Goal: Task Accomplishment & Management: Manage account settings

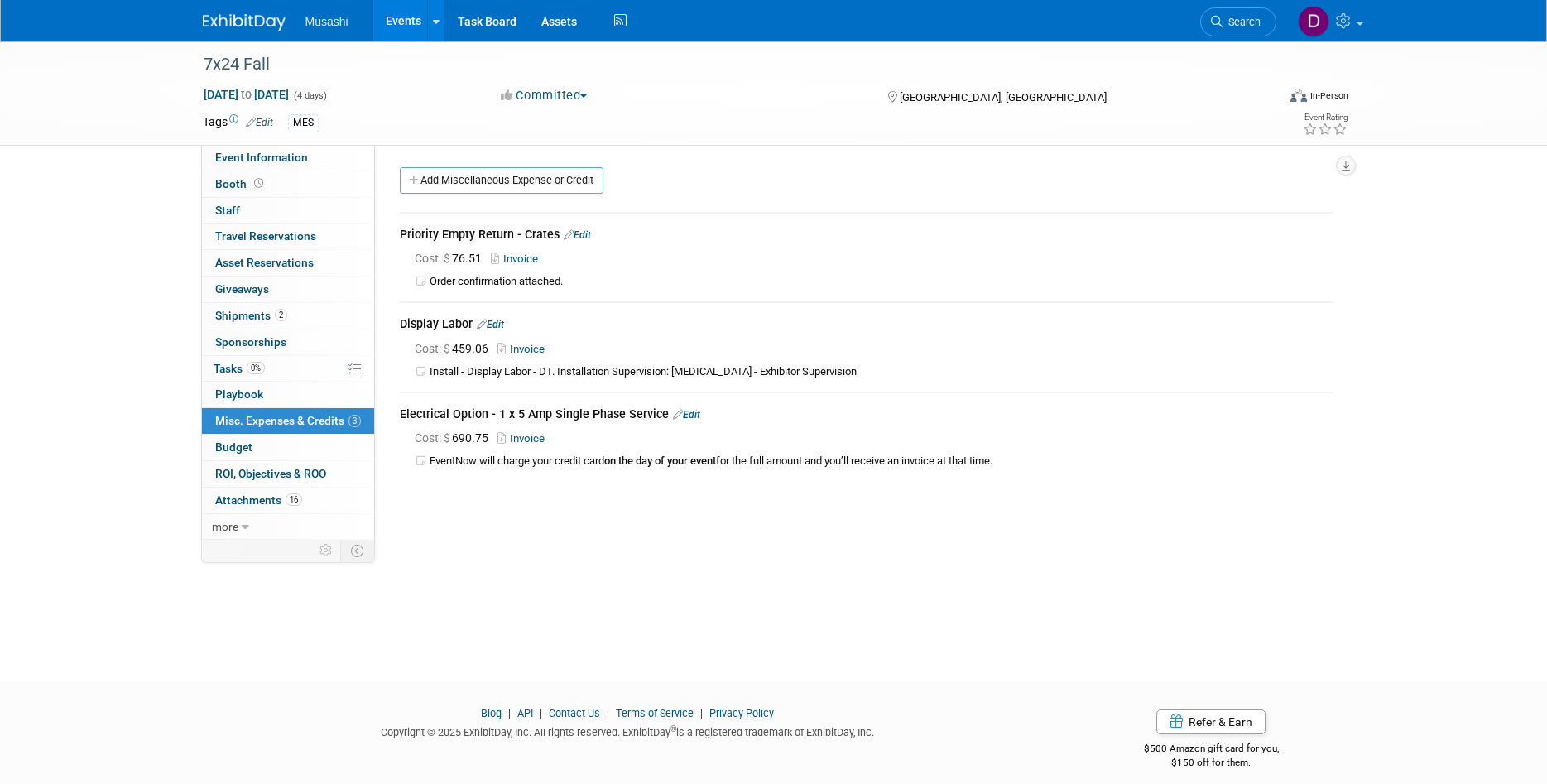
click at [280, 16] on img at bounding box center [244, 22] width 83 height 17
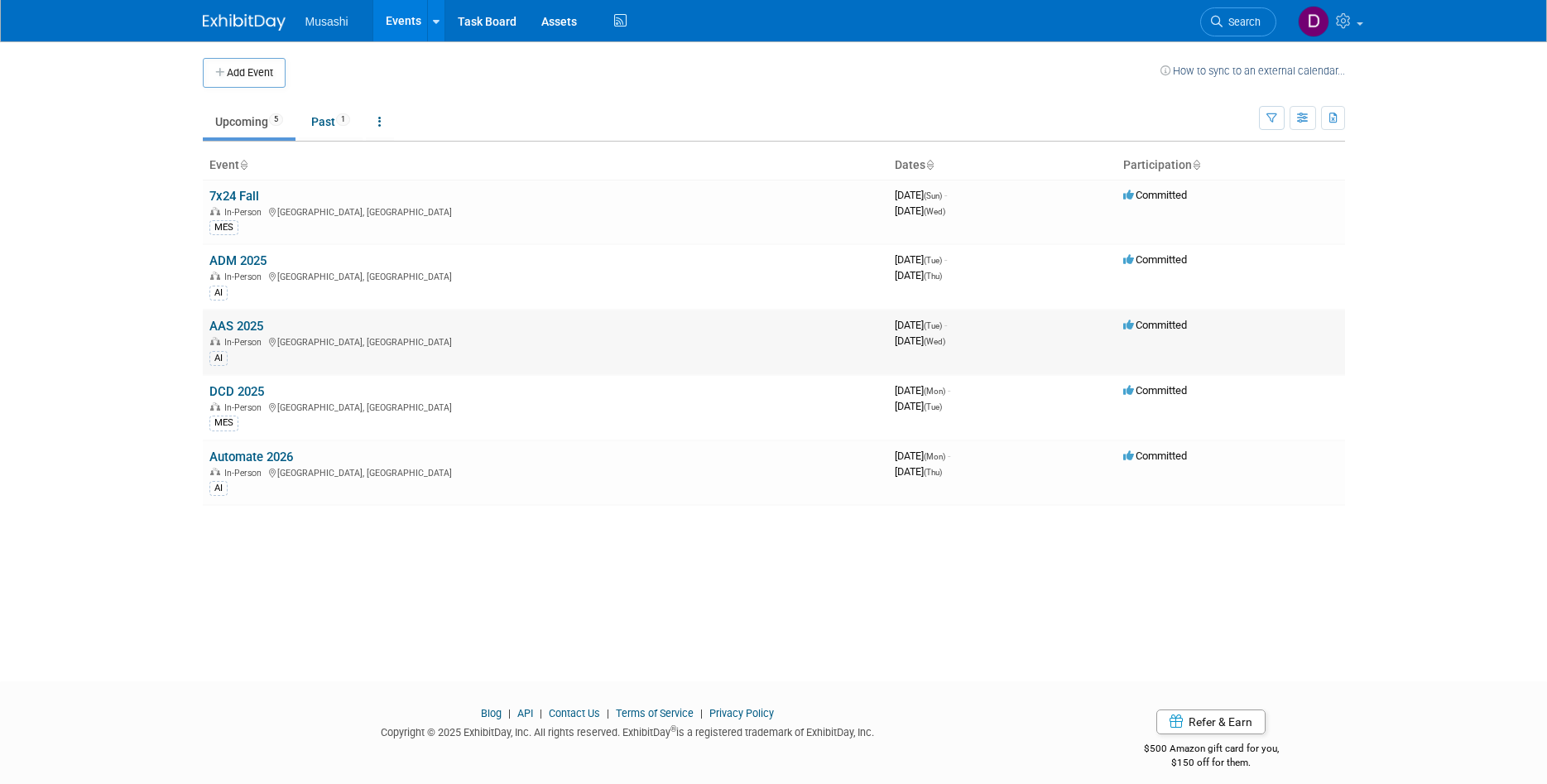
click at [240, 324] on link "AAS 2025" at bounding box center [236, 325] width 54 height 15
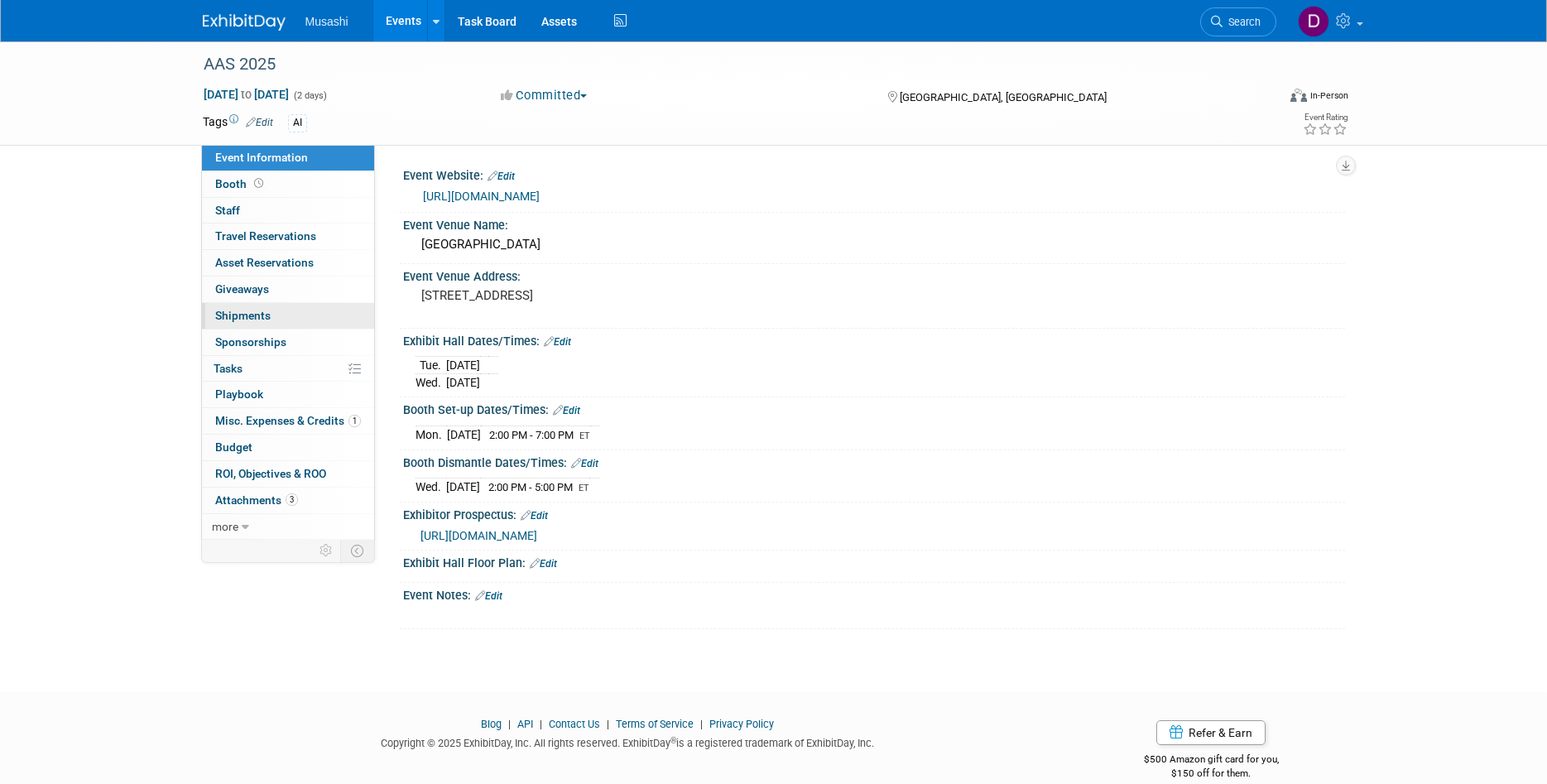
click at [288, 304] on link "0 Shipments 0" at bounding box center [288, 316] width 173 height 26
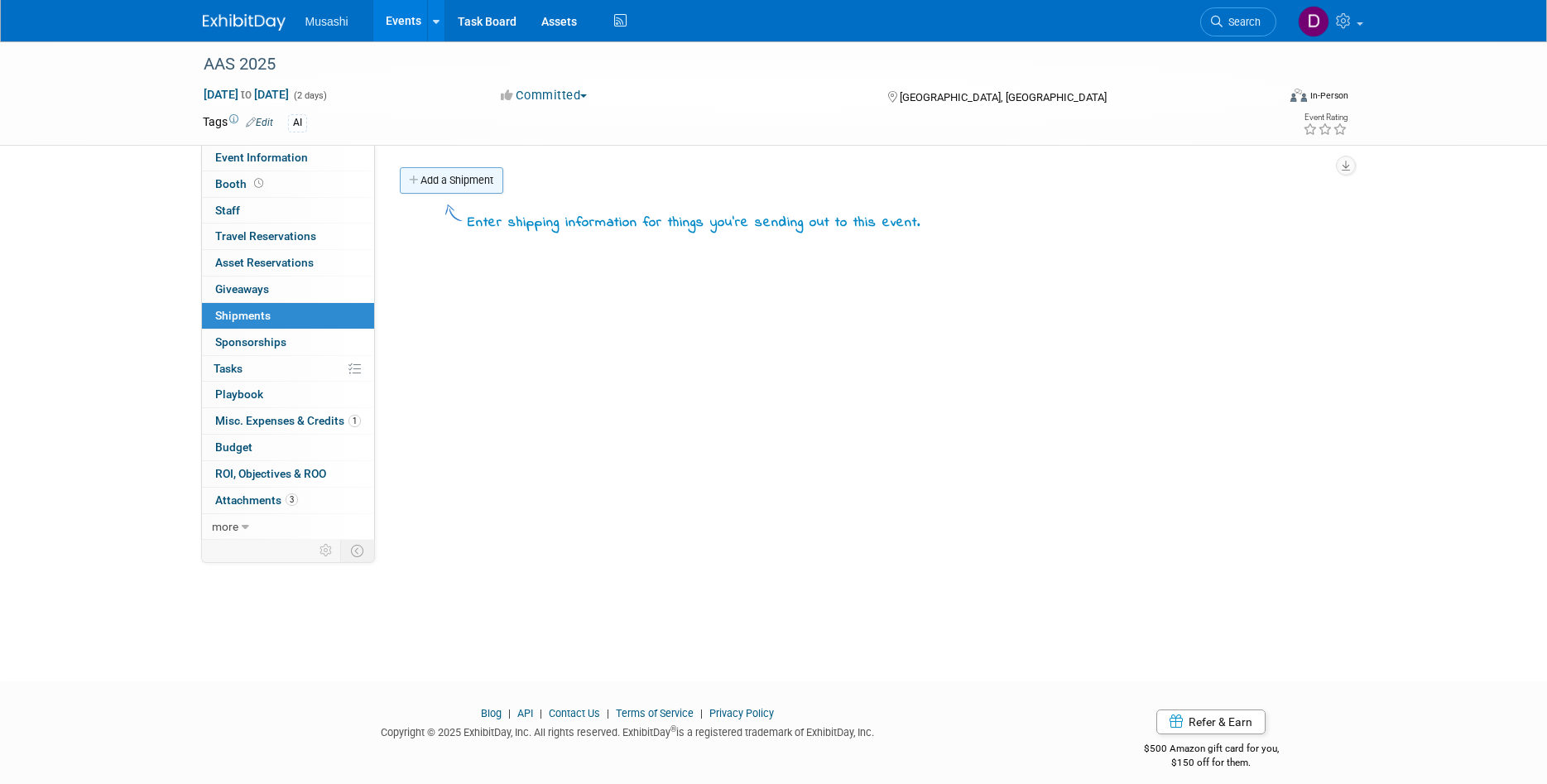
click at [481, 184] on link "Add a Shipment" at bounding box center [452, 181] width 104 height 27
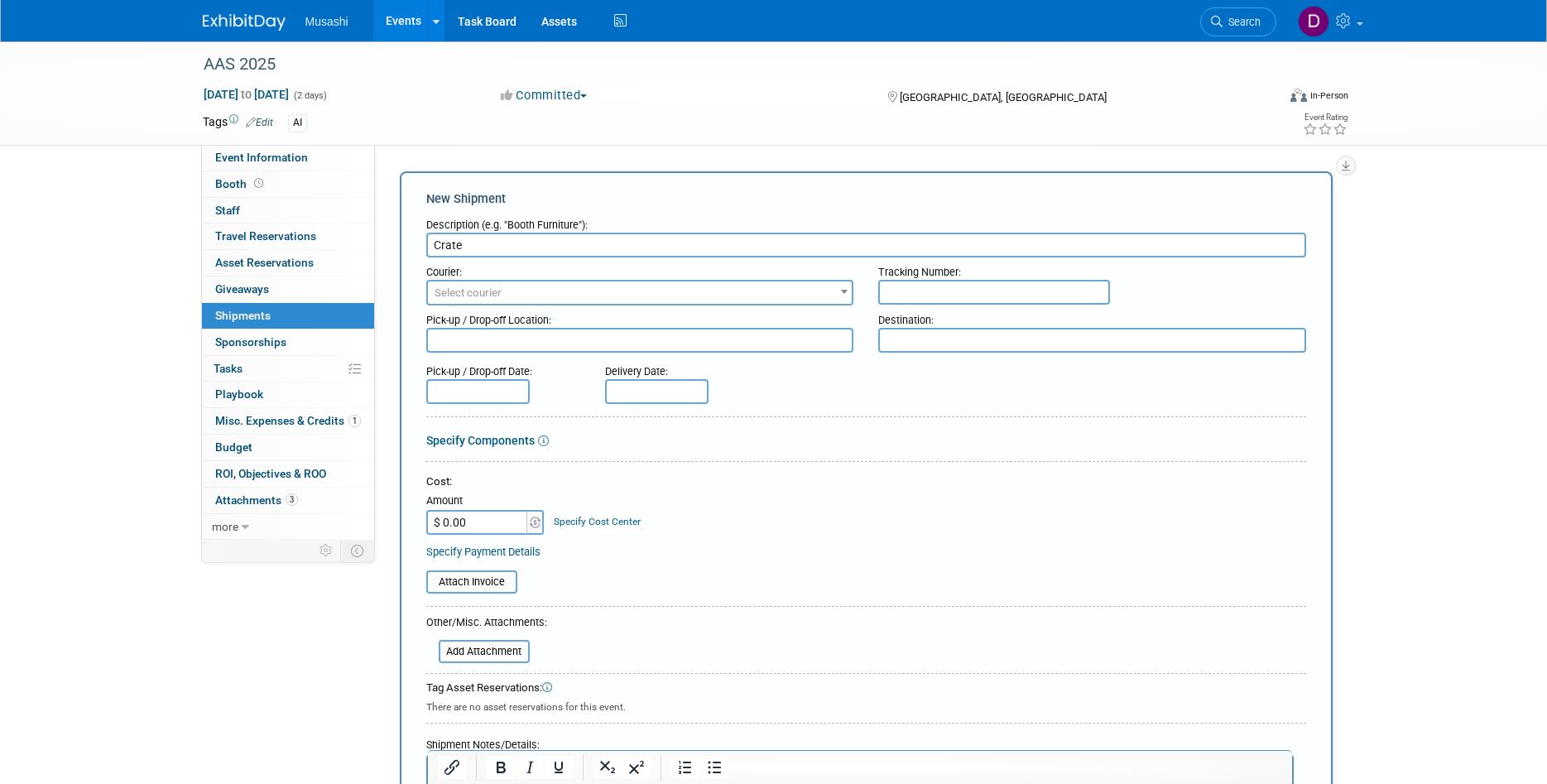
type input "Crate"
click at [681, 341] on textarea at bounding box center [640, 341] width 428 height 25
click at [794, 387] on div "Delivery Date:" at bounding box center [706, 380] width 226 height 47
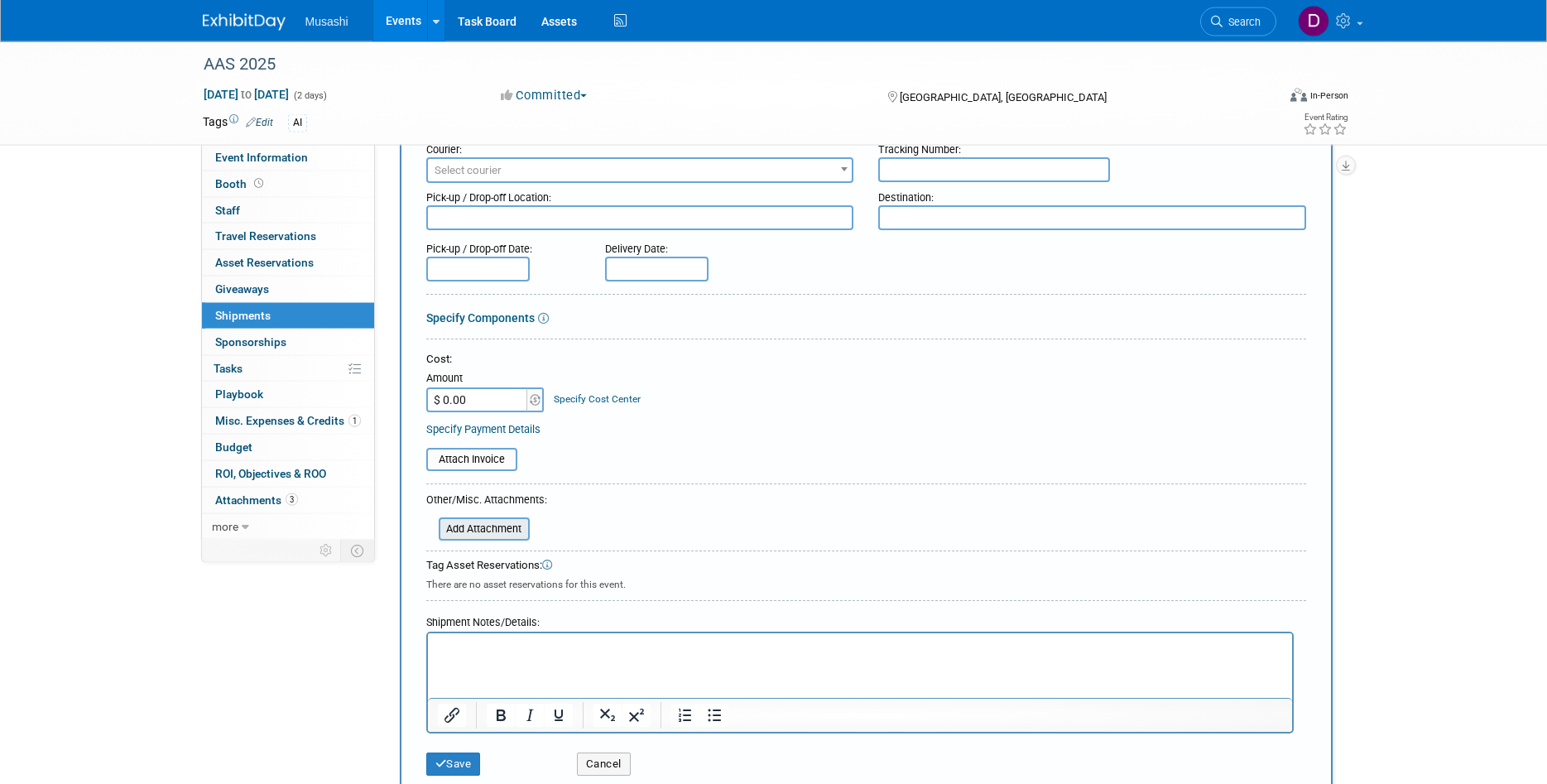
scroll to position [169, 0]
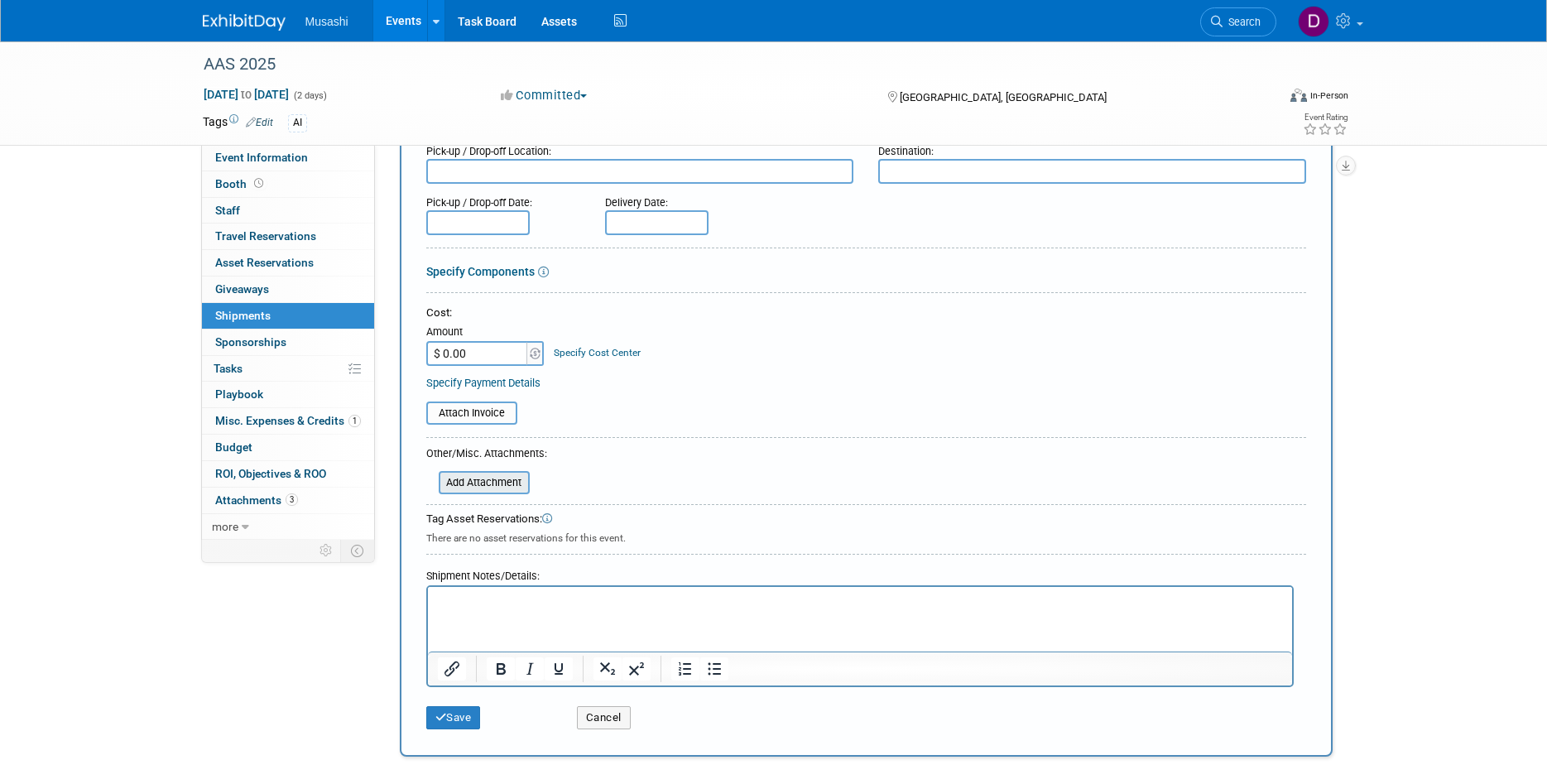
click at [497, 481] on input "file" at bounding box center [429, 483] width 197 height 20
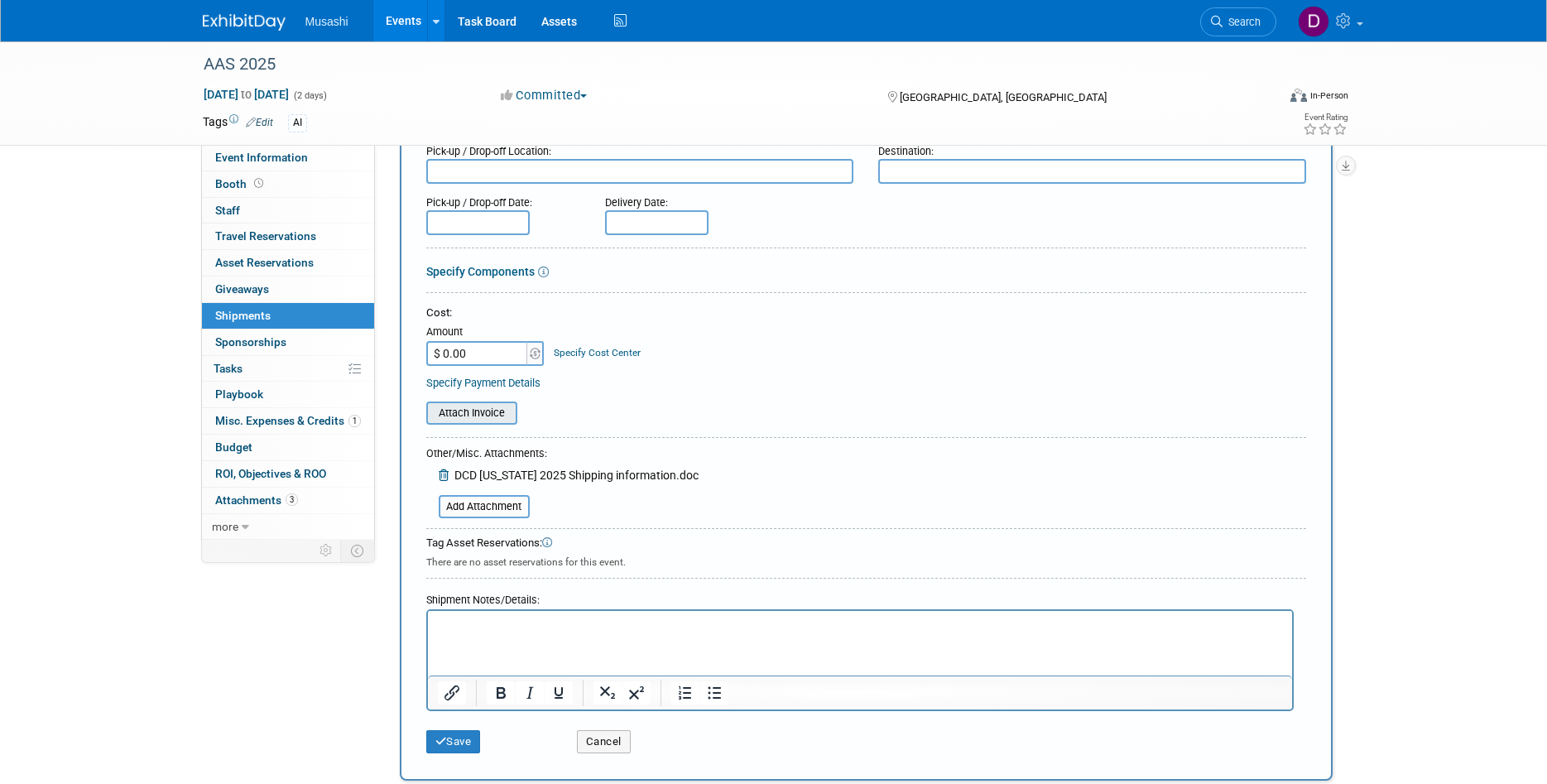
click at [490, 407] on input "file" at bounding box center [417, 413] width 197 height 20
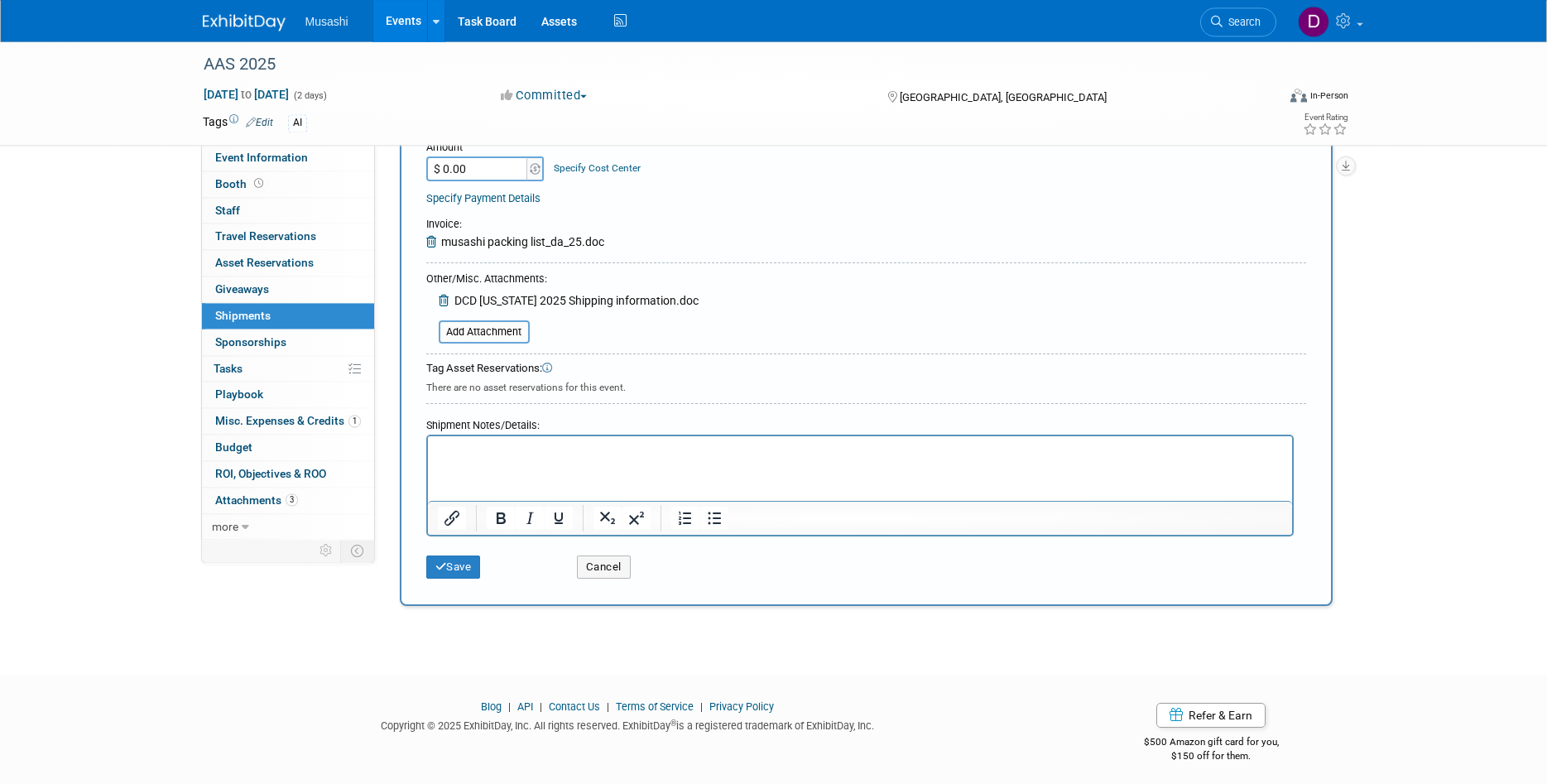
scroll to position [360, 0]
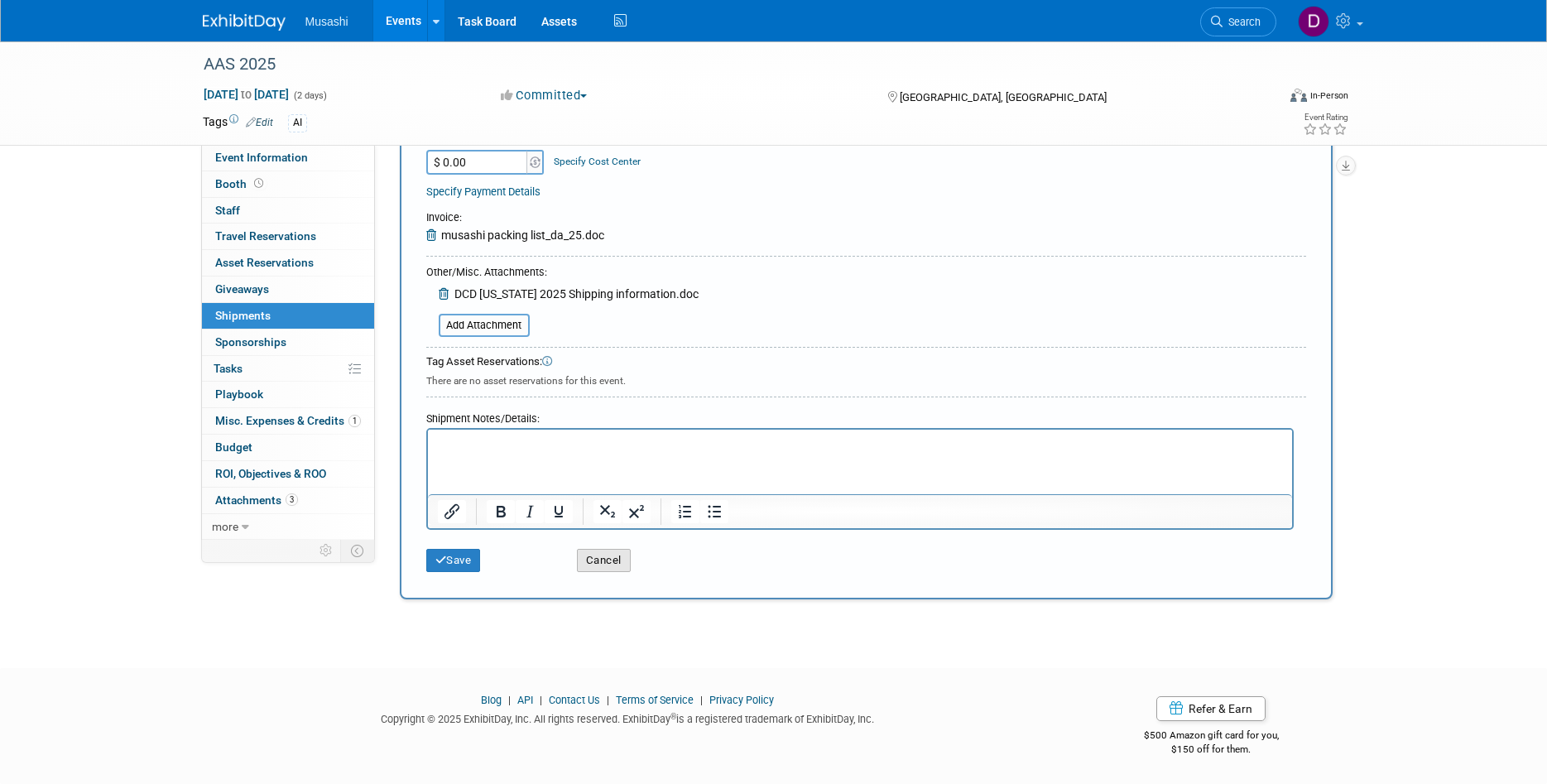
click at [619, 552] on button "Cancel" at bounding box center [604, 561] width 54 height 23
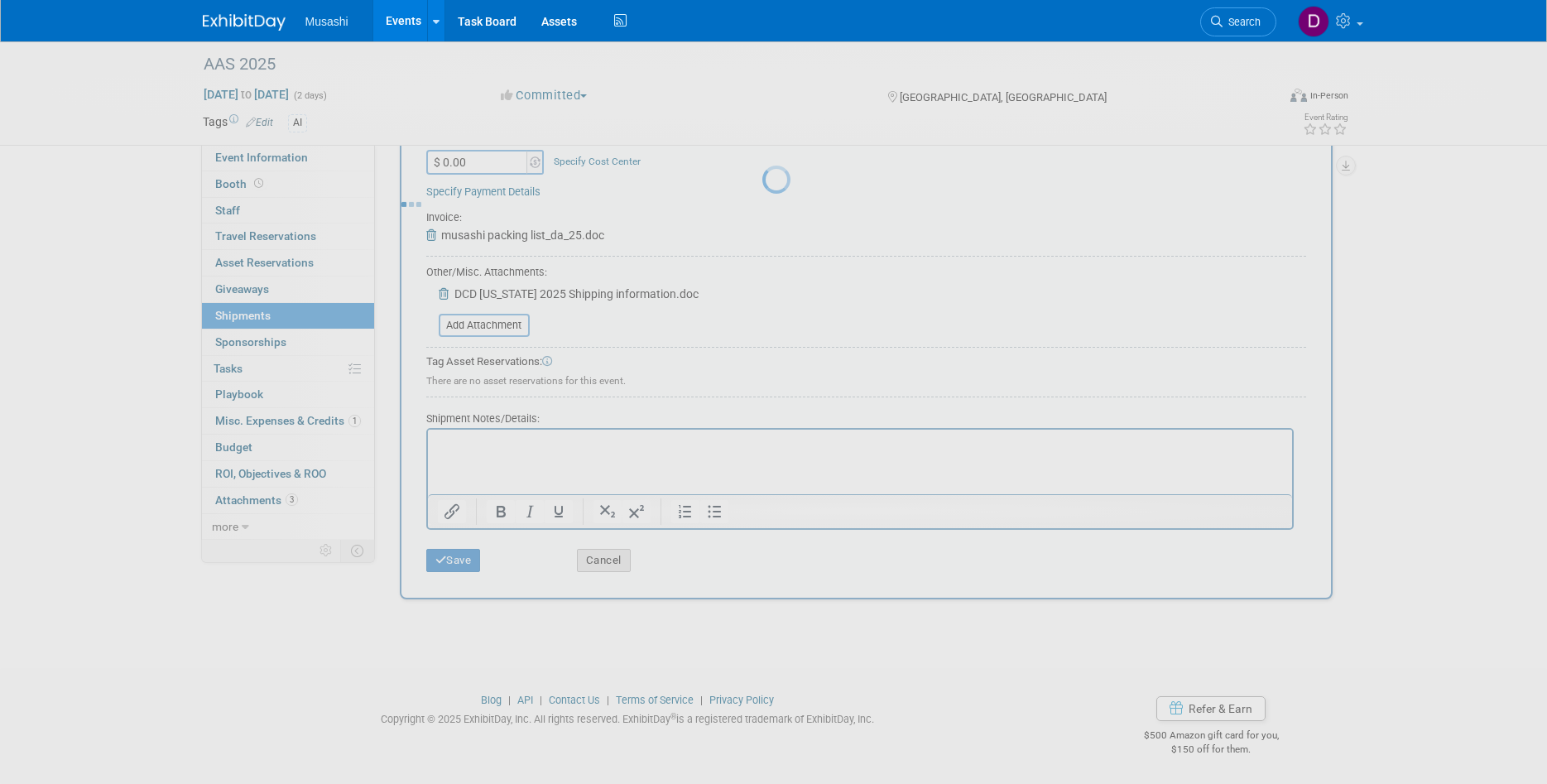
scroll to position [0, 0]
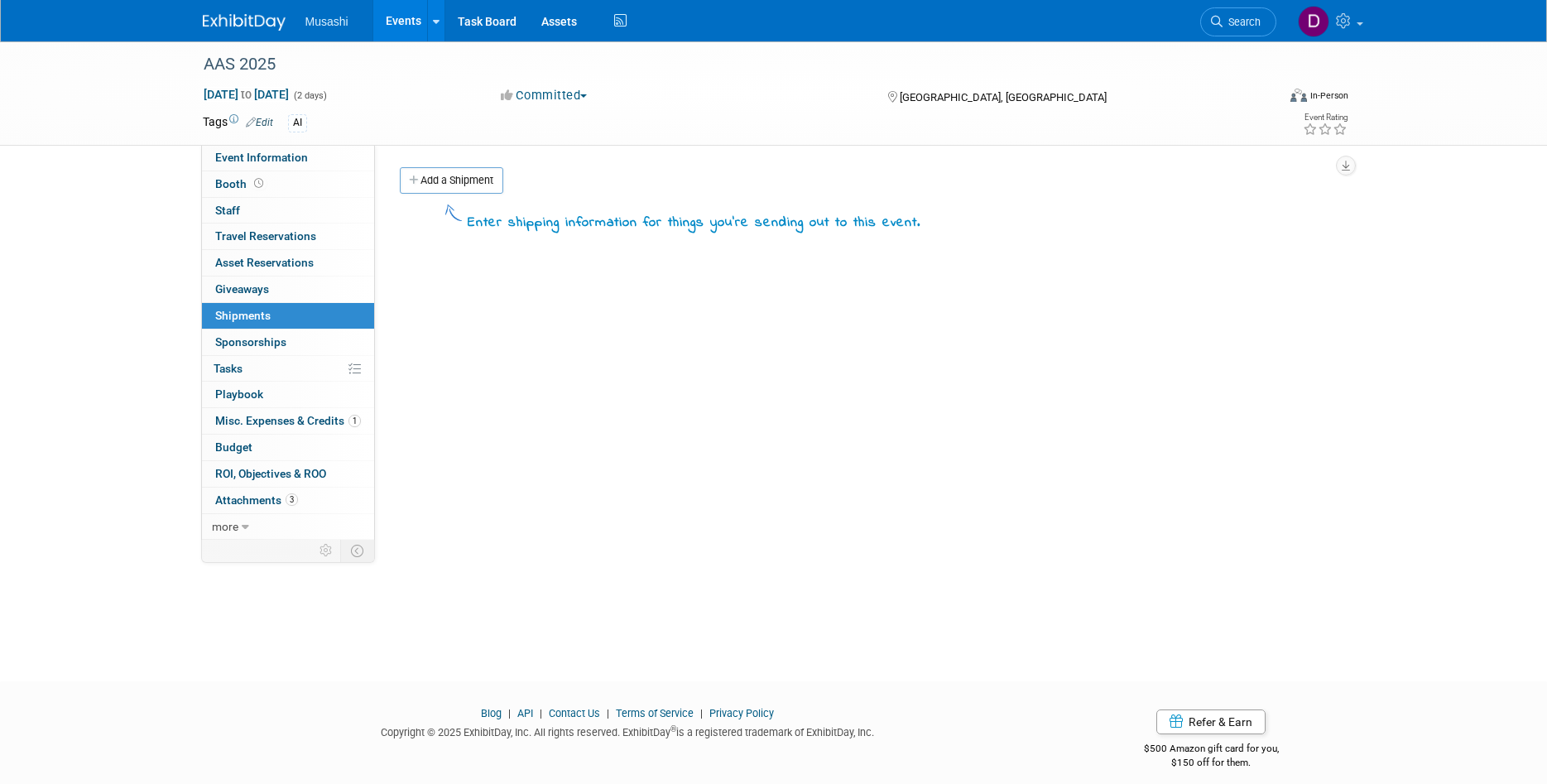
click at [407, 21] on link "Events" at bounding box center [404, 21] width 61 height 41
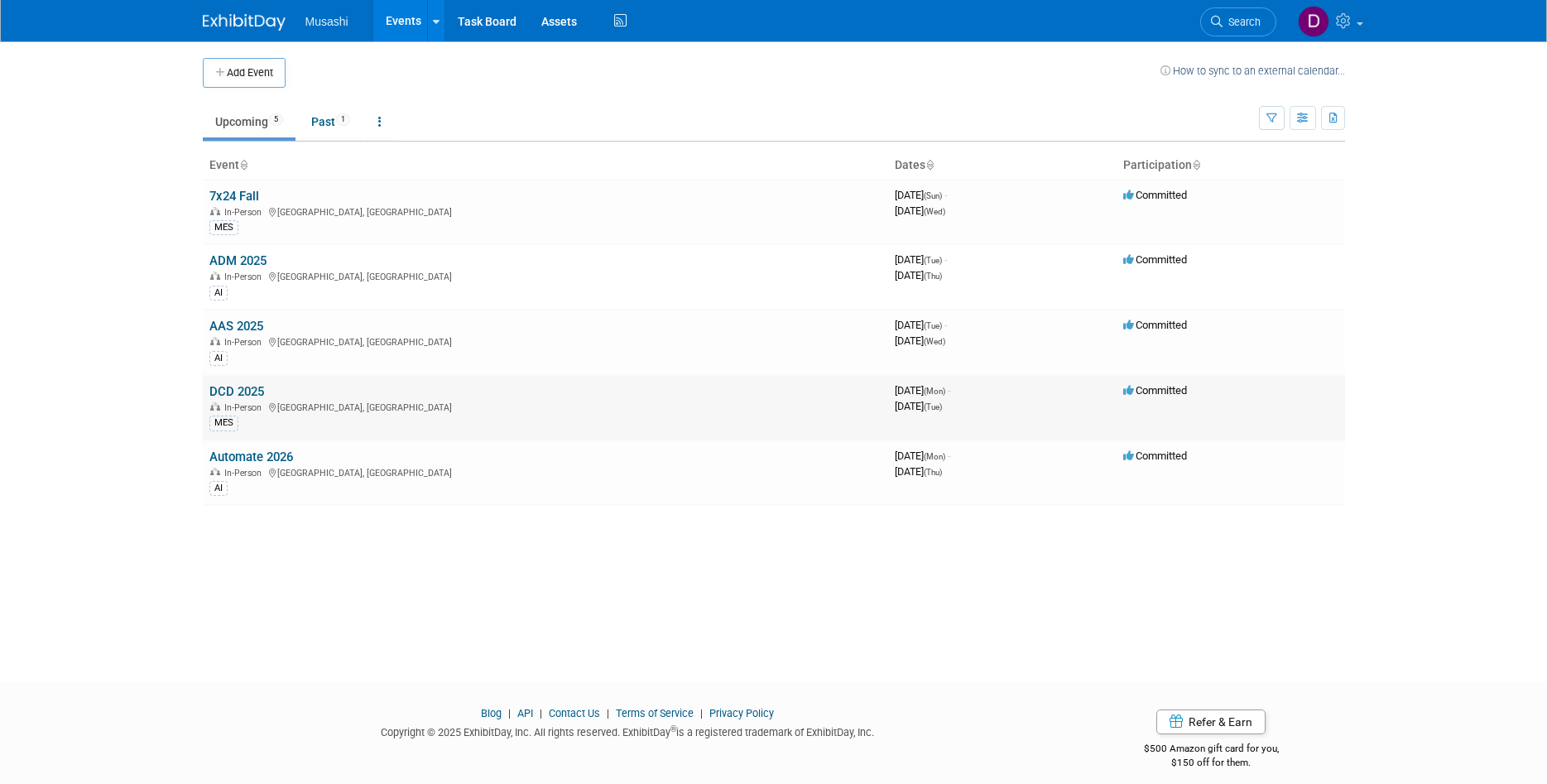
click at [244, 388] on link "DCD 2025" at bounding box center [236, 392] width 55 height 15
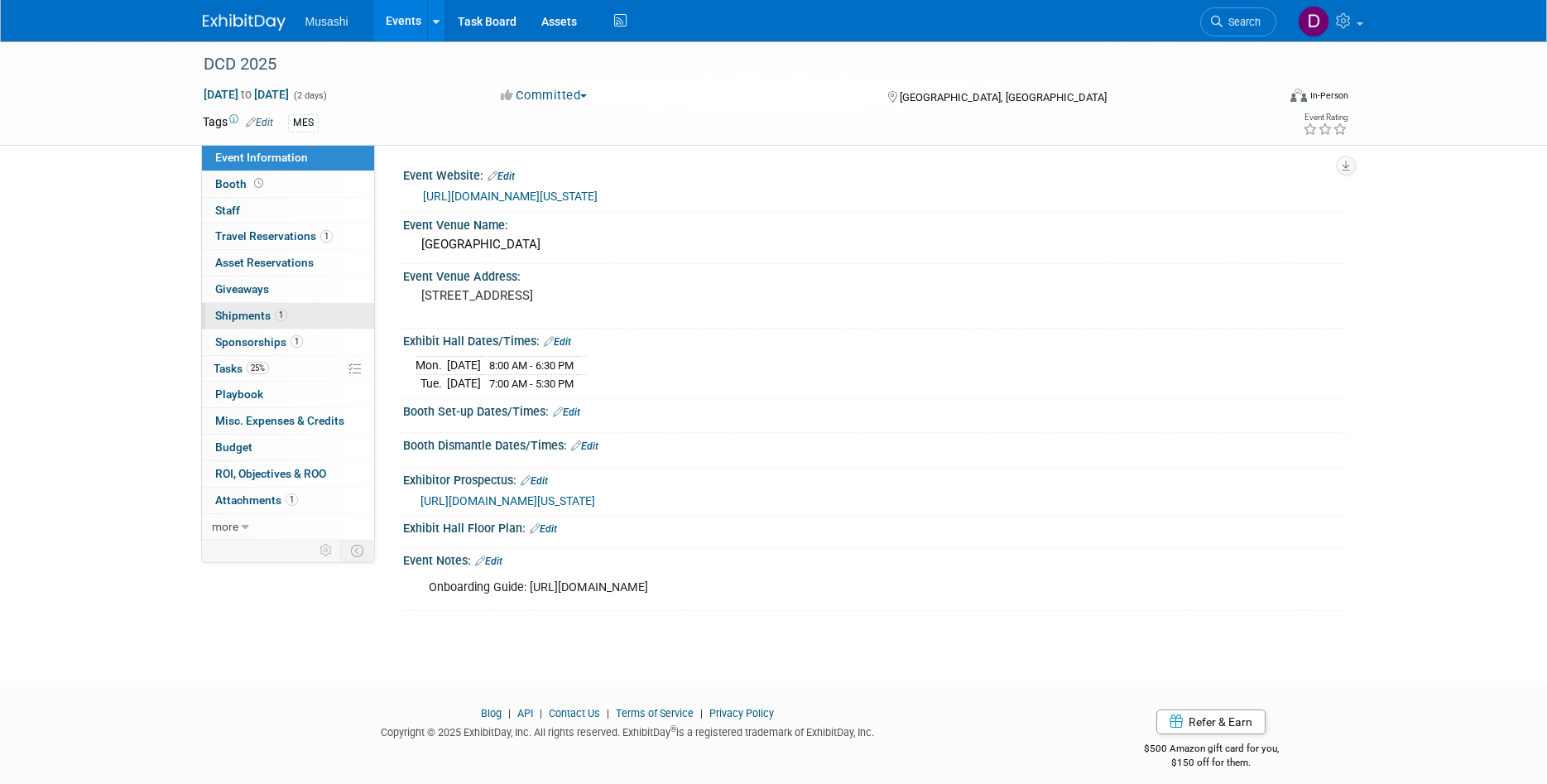
click at [305, 316] on link "1 Shipments 1" at bounding box center [288, 316] width 173 height 26
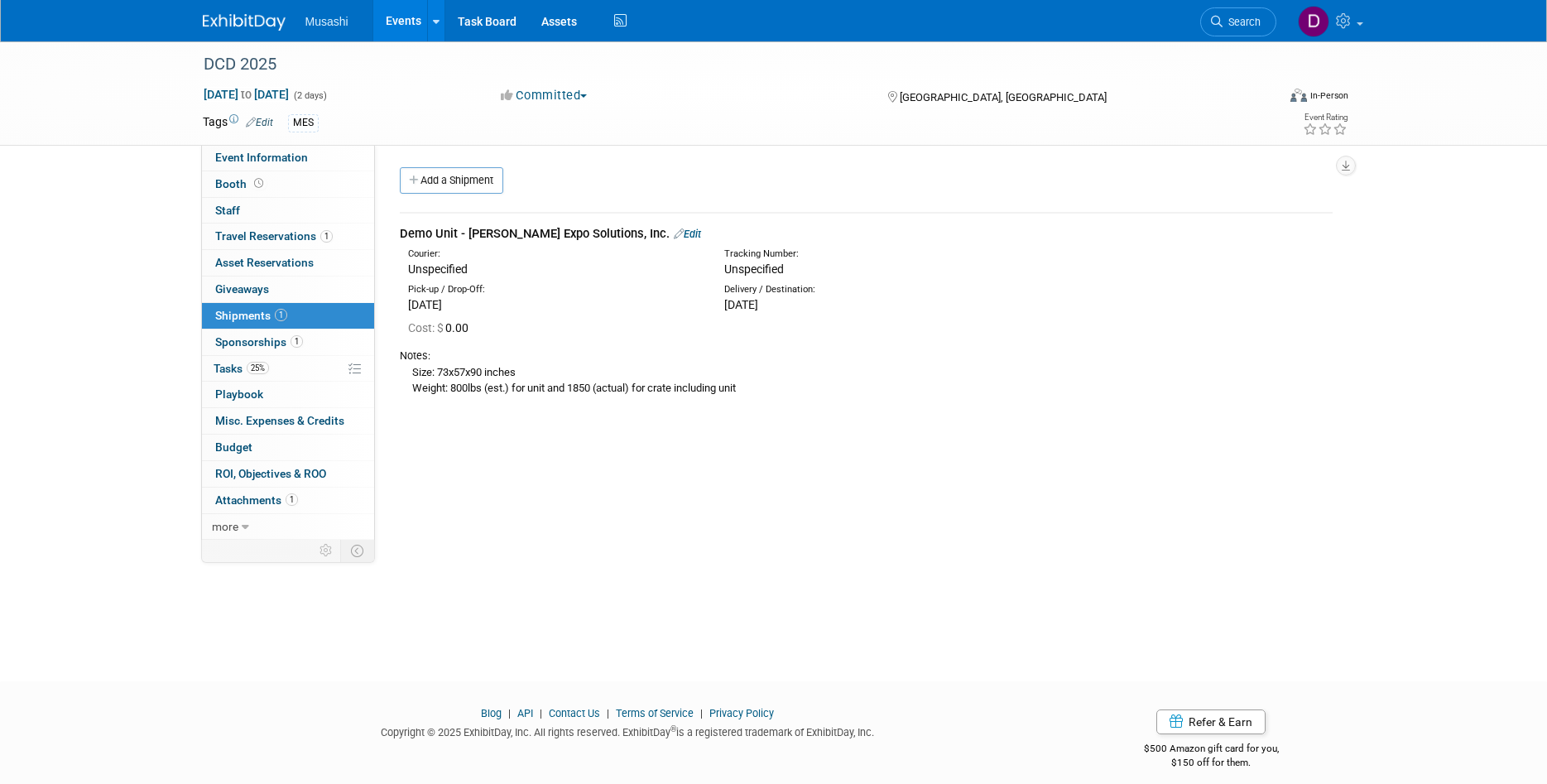
click at [674, 233] on link "Edit" at bounding box center [688, 234] width 28 height 13
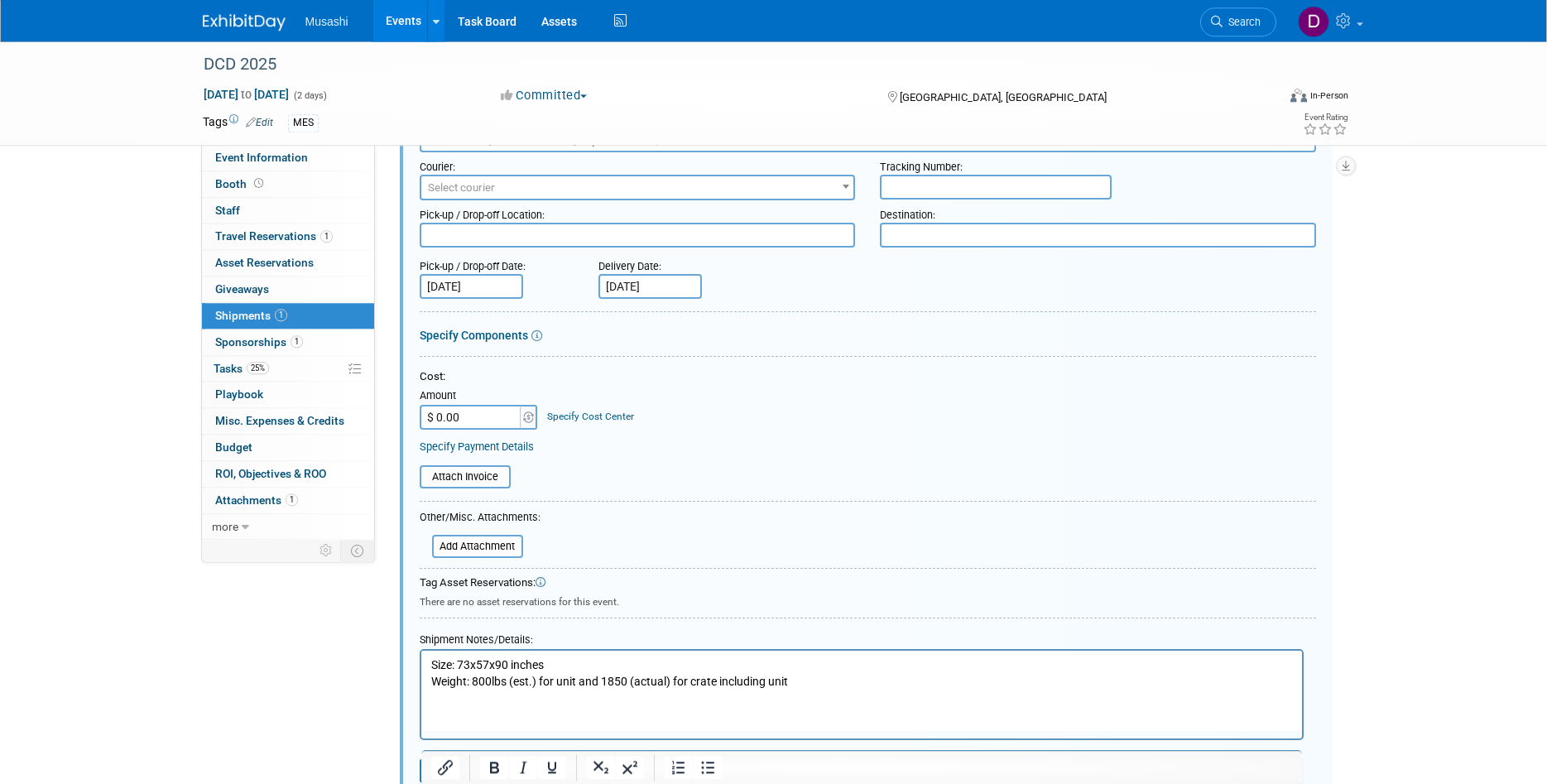
scroll to position [194, 0]
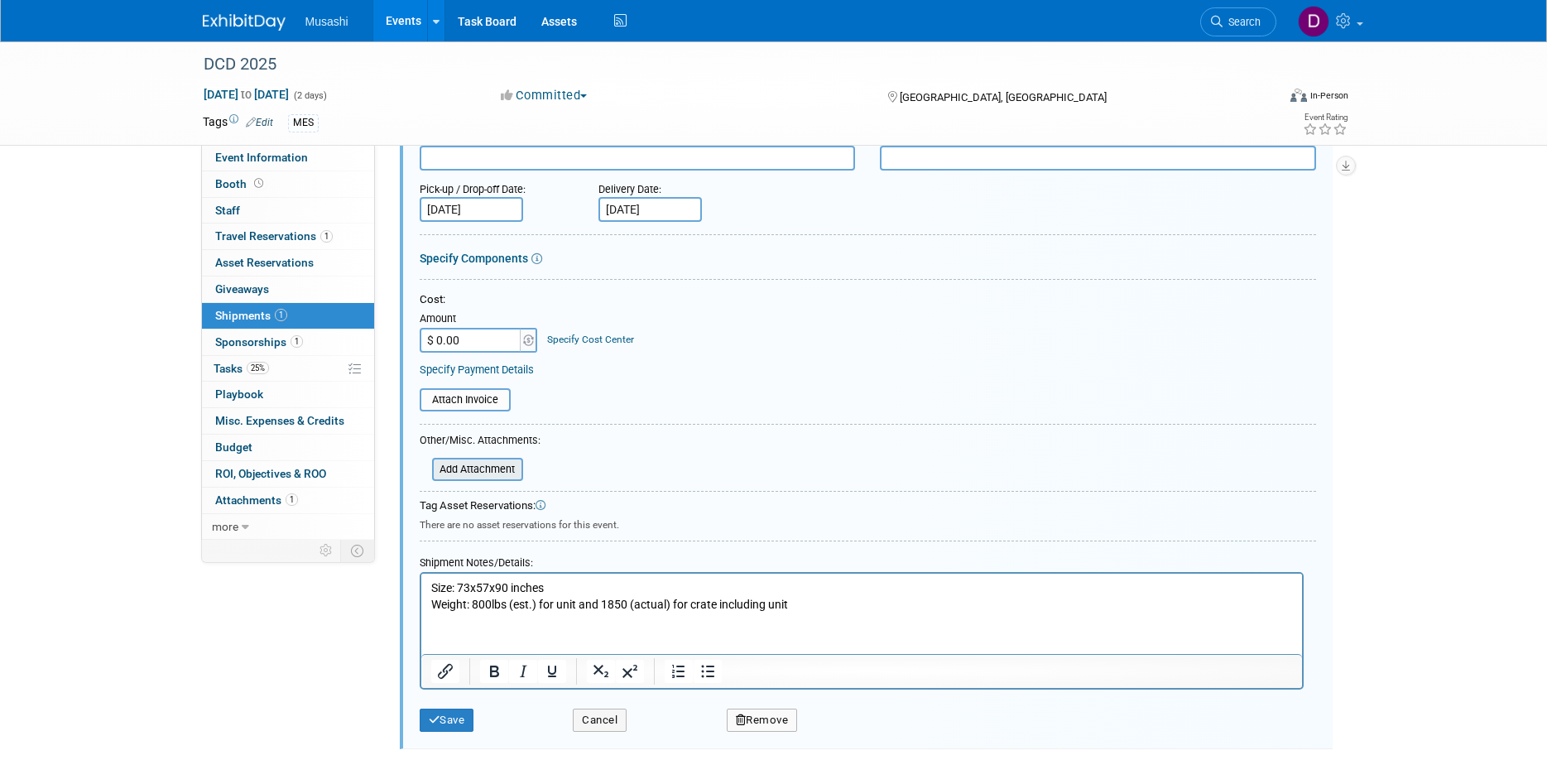
click at [502, 470] on input "file" at bounding box center [423, 469] width 197 height 20
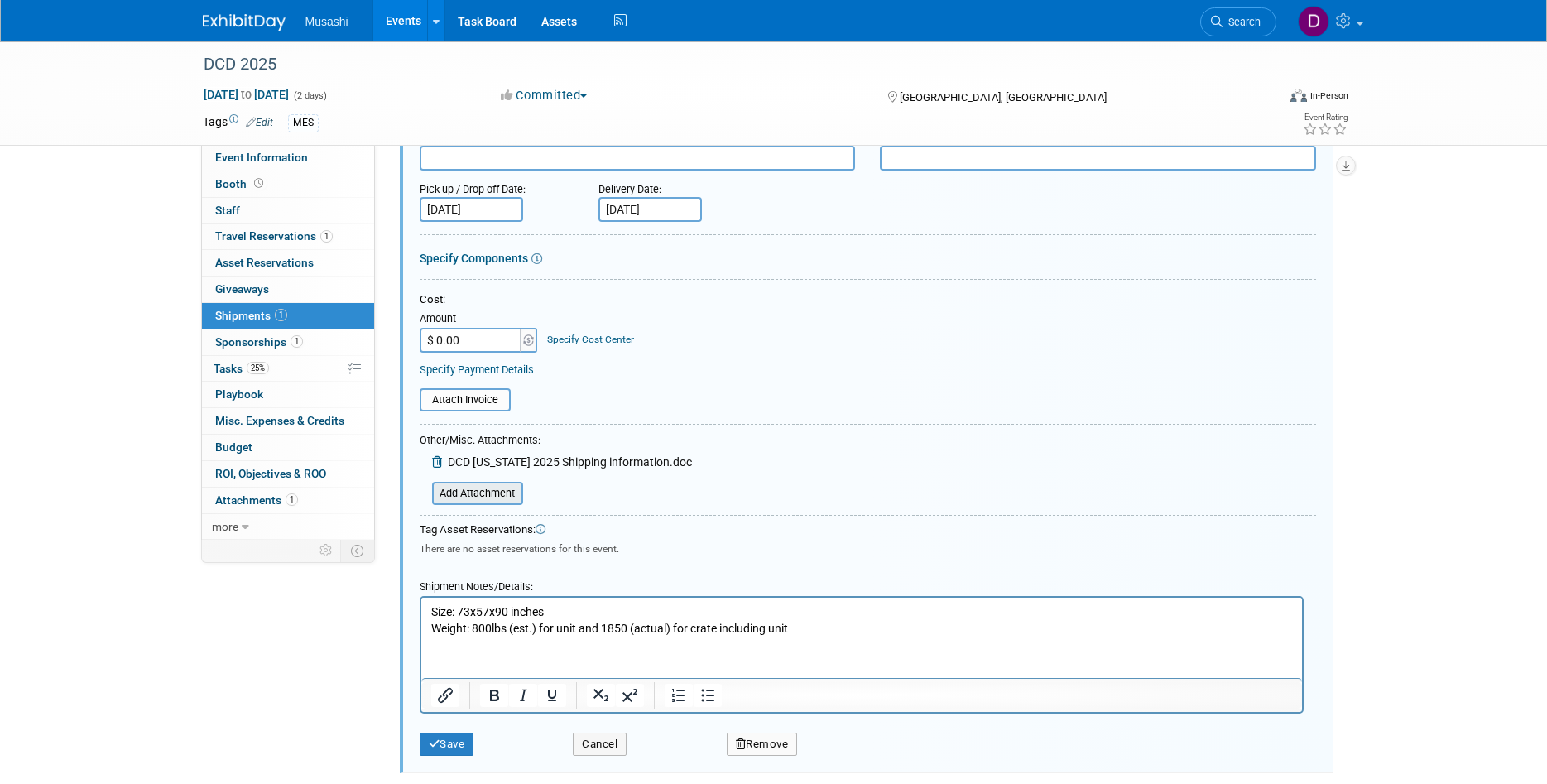
click at [478, 489] on input "file" at bounding box center [423, 493] width 197 height 20
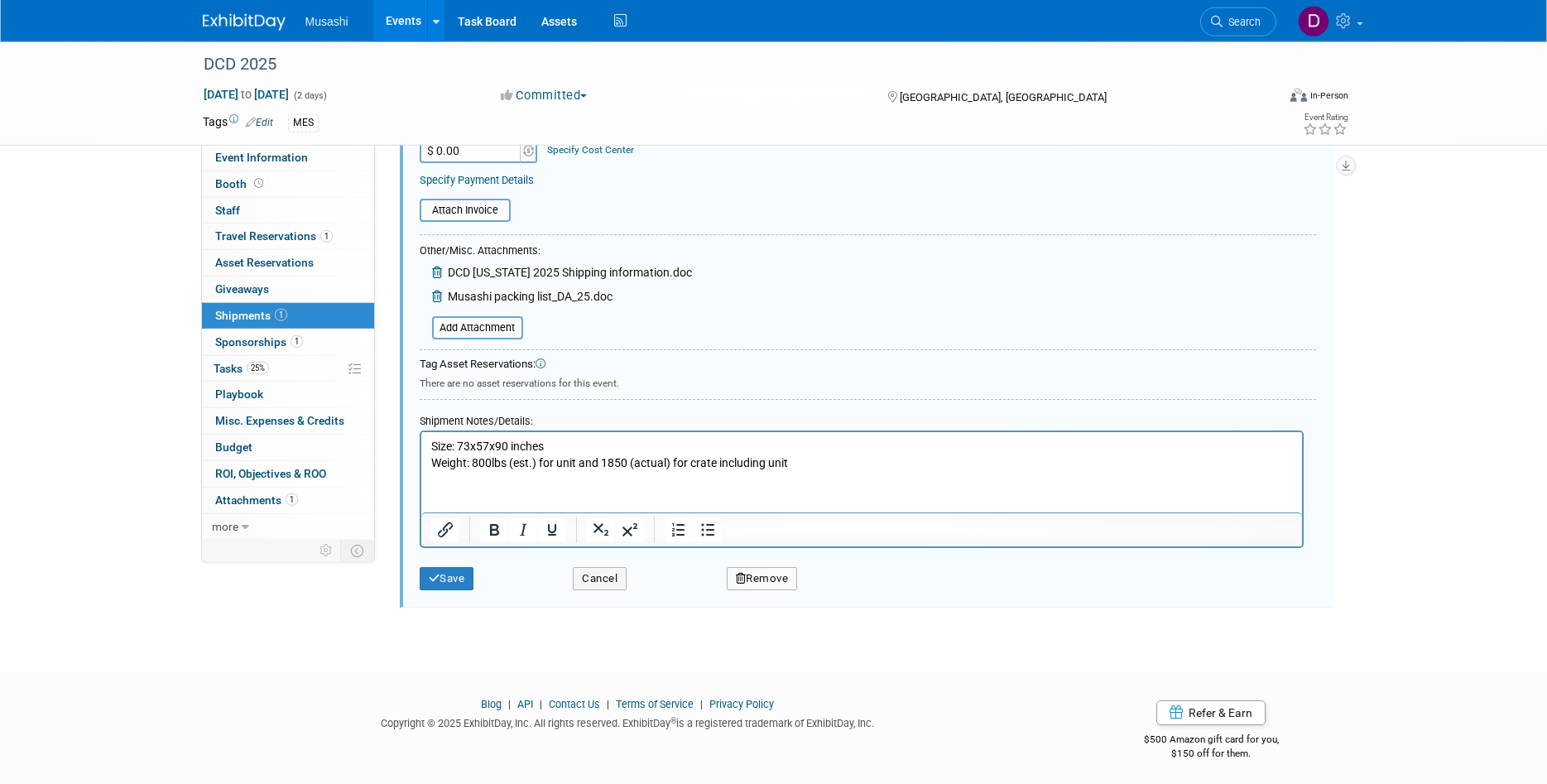
scroll to position [387, 0]
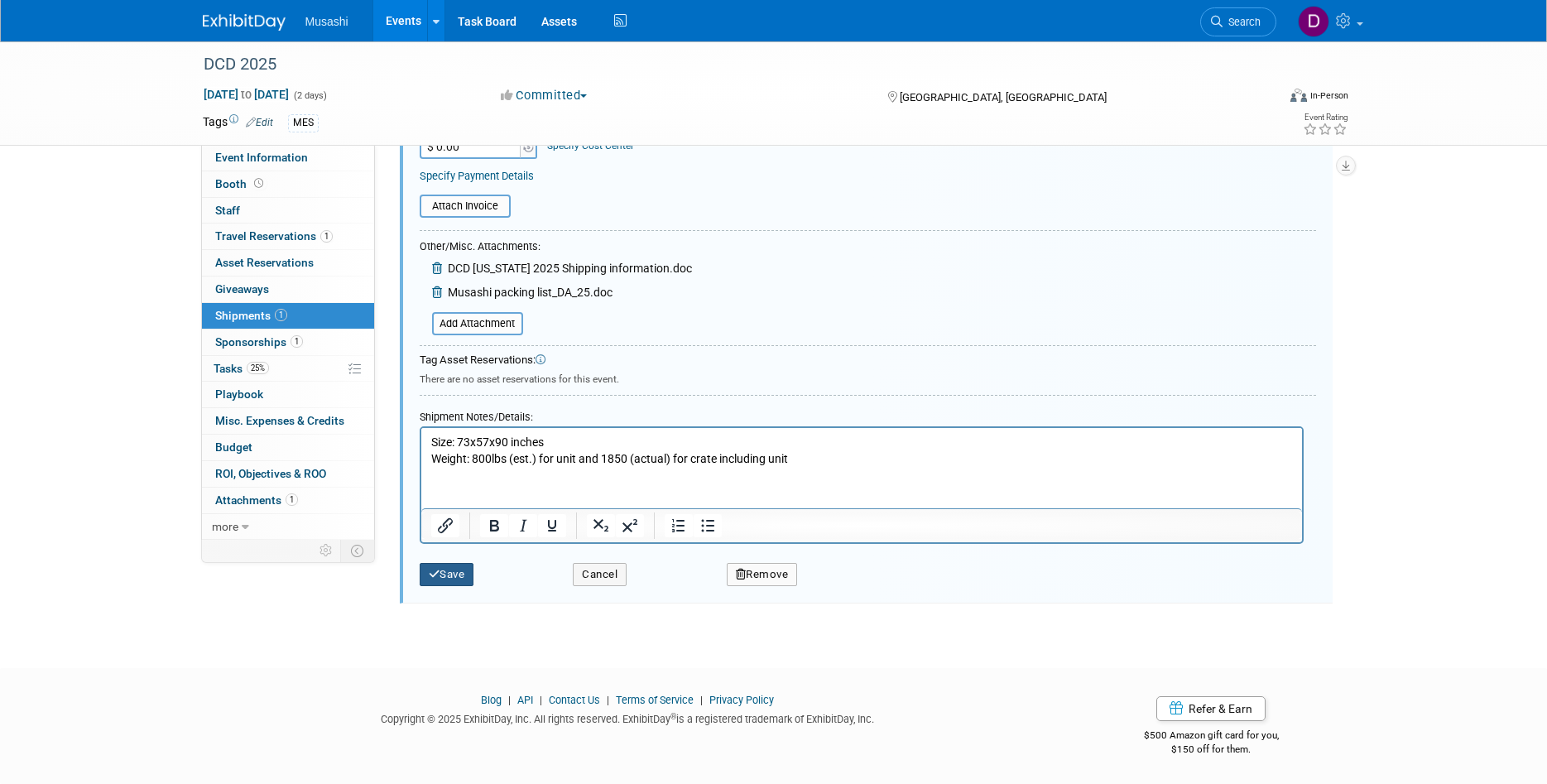
click at [437, 586] on button "Save" at bounding box center [446, 575] width 55 height 23
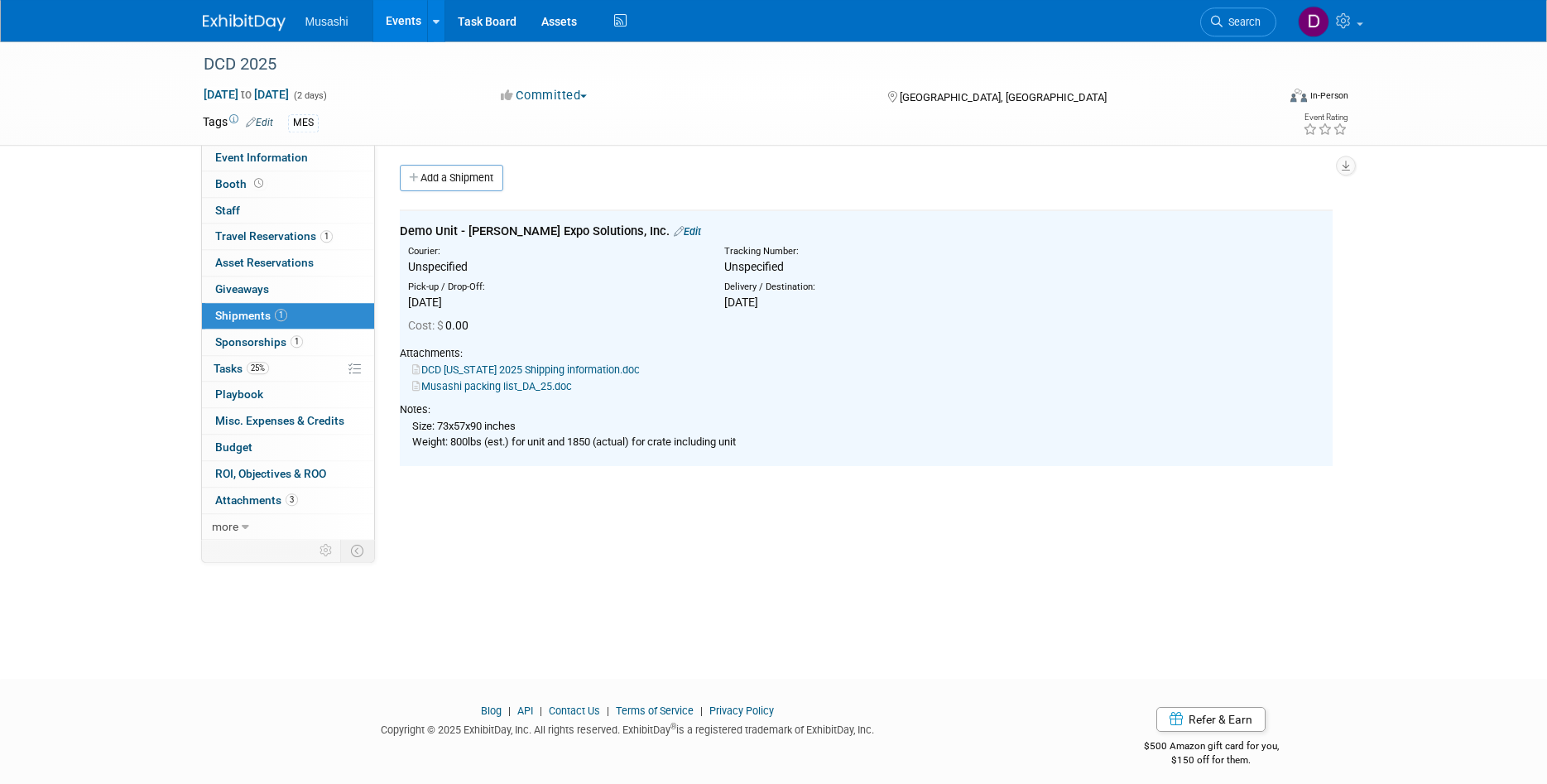
scroll to position [0, 0]
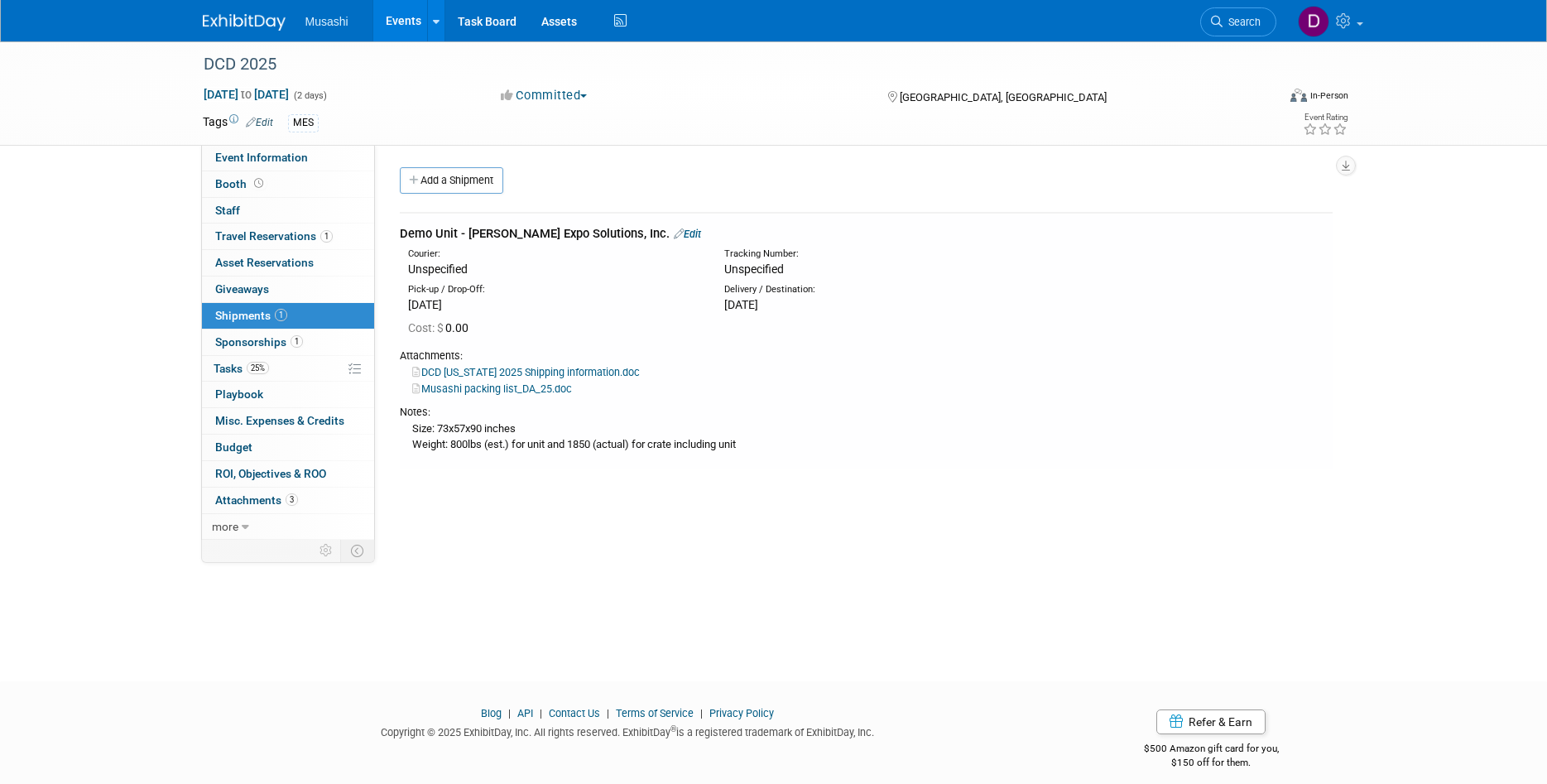
click at [404, 22] on link "Events" at bounding box center [404, 21] width 61 height 41
